Goal: Task Accomplishment & Management: Use online tool/utility

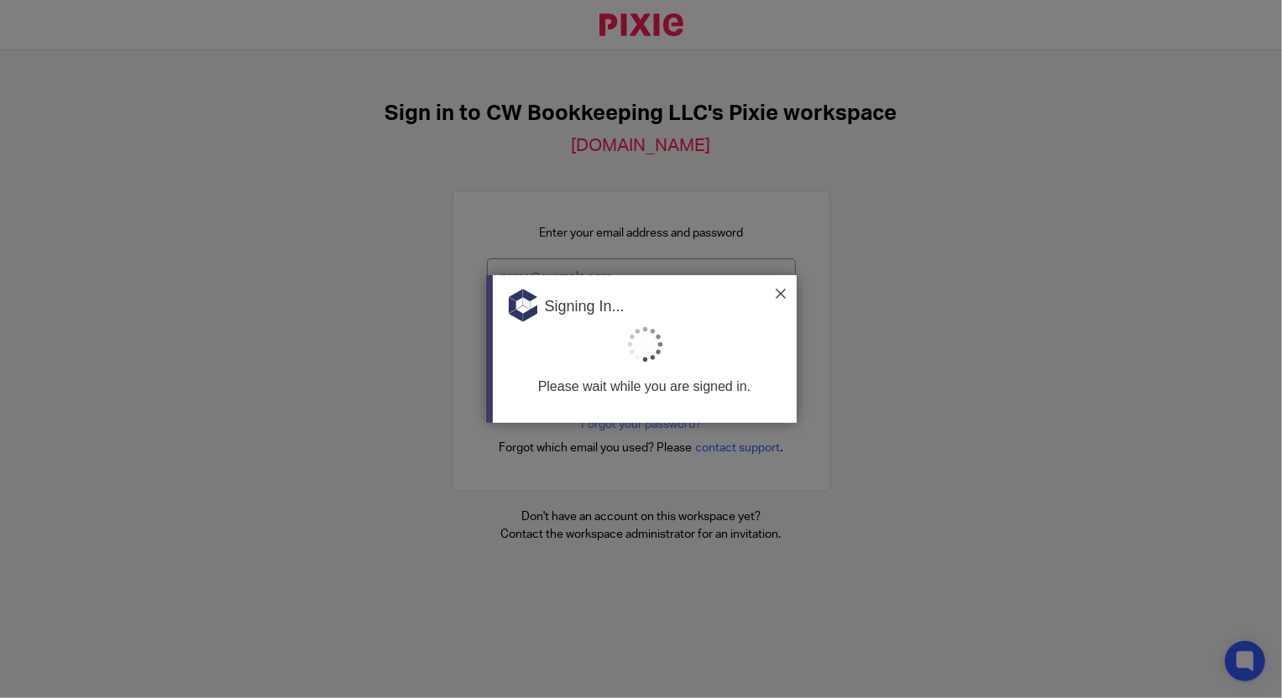
type input "[EMAIL_ADDRESS][DOMAIN_NAME]"
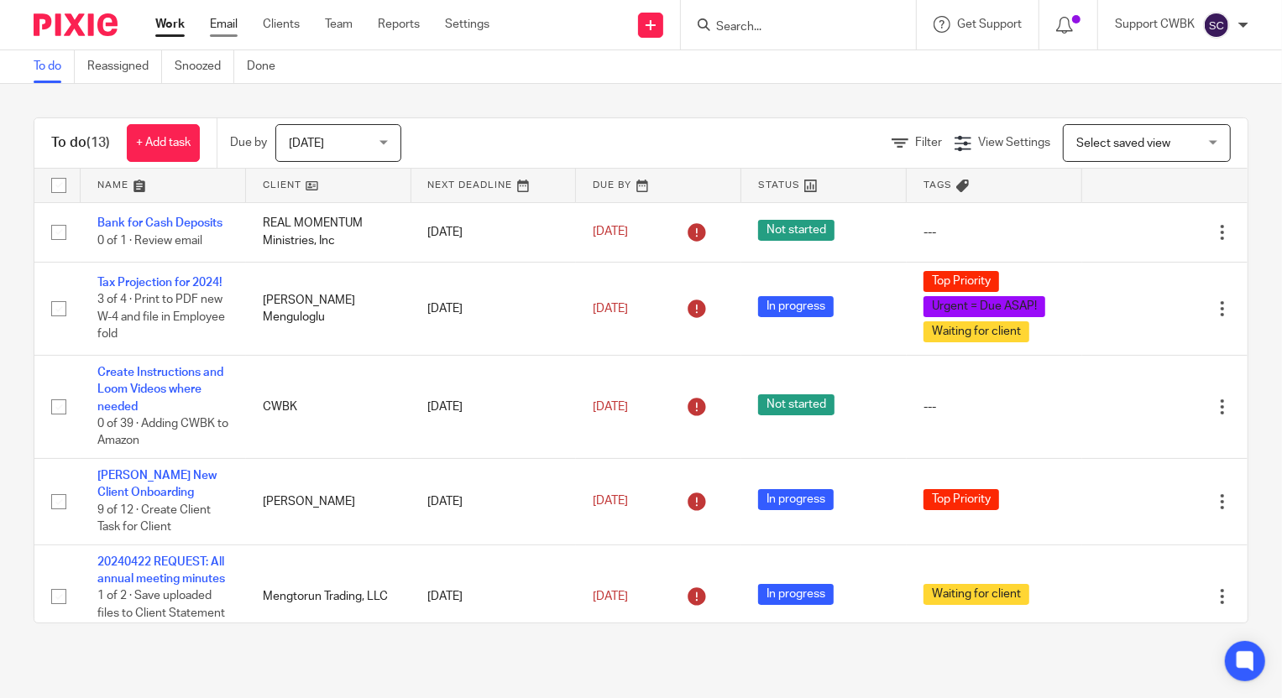
click at [217, 33] on link "Email" at bounding box center [224, 24] width 28 height 17
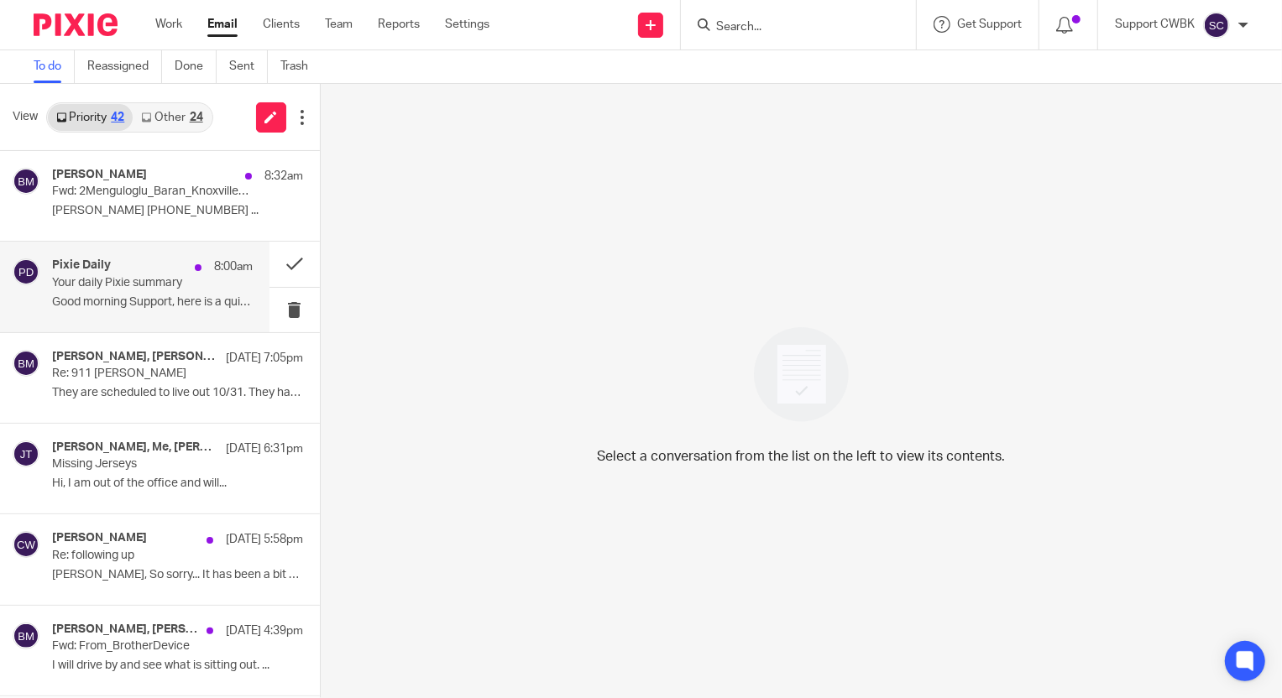
click at [132, 270] on div "Pixie Daily 8:00am" at bounding box center [152, 267] width 201 height 17
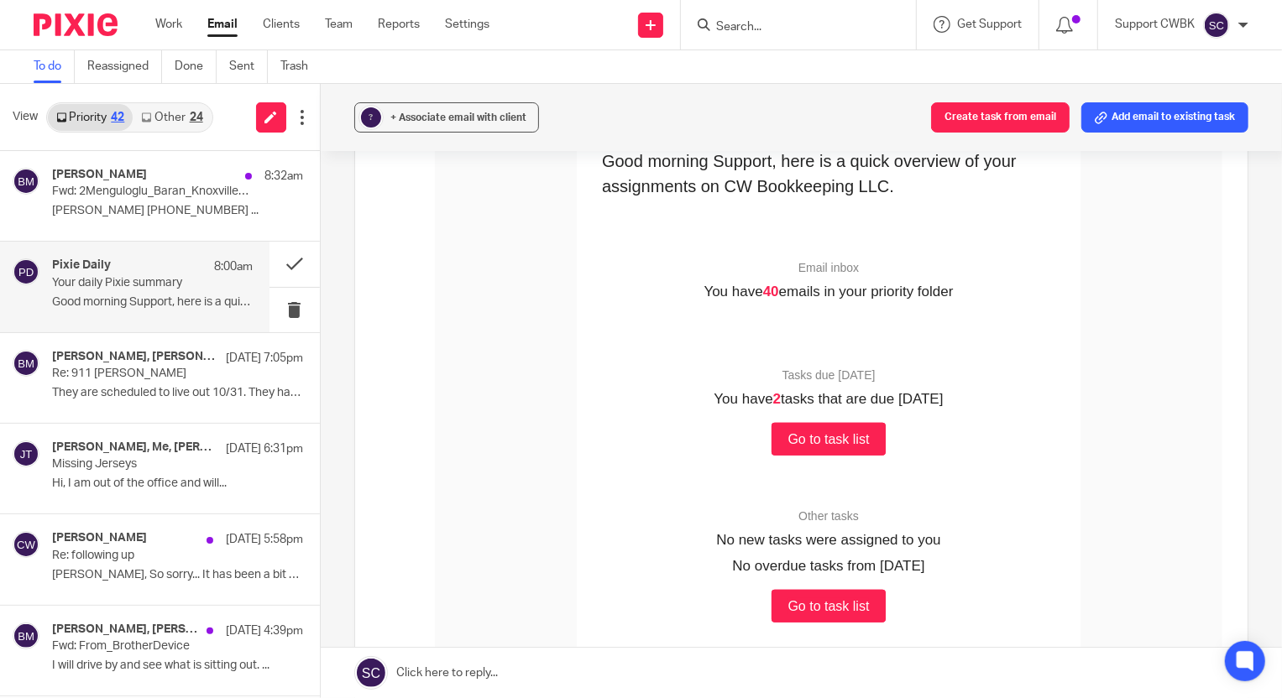
scroll to position [305, 0]
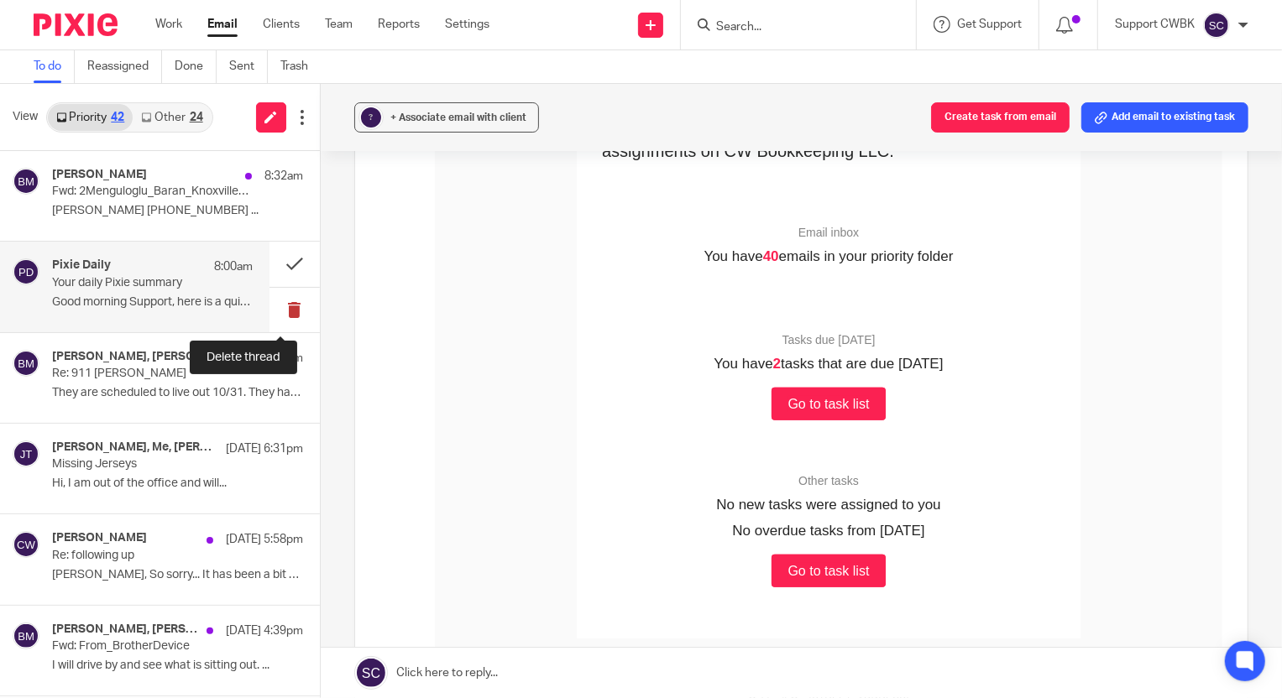
click at [279, 304] on button at bounding box center [294, 310] width 50 height 44
